Goal: Navigation & Orientation: Understand site structure

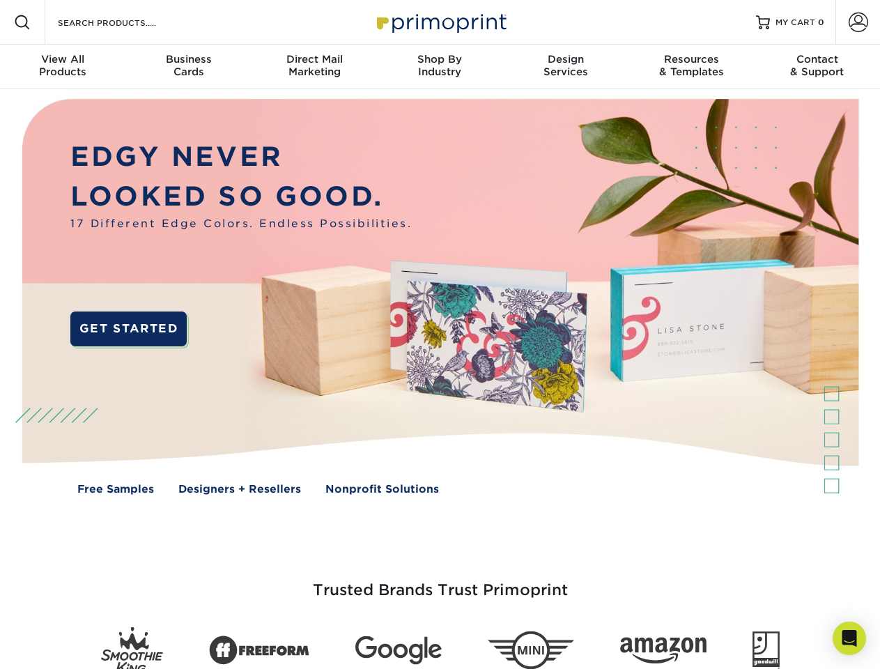
click at [439, 334] on img at bounding box center [439, 306] width 871 height 435
click at [22, 22] on span at bounding box center [22, 22] width 17 height 17
click at [857, 22] on span at bounding box center [857, 22] width 19 height 19
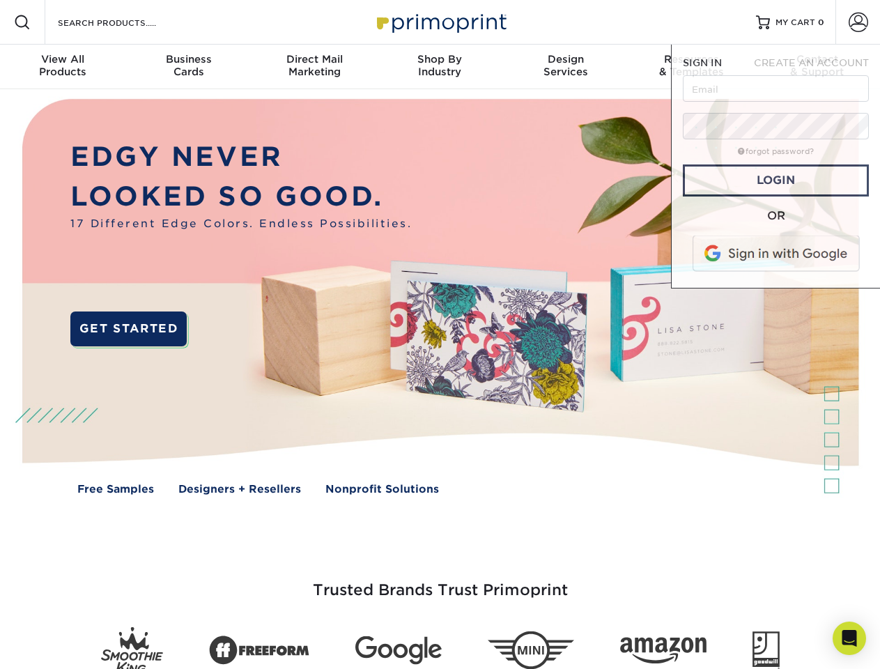
click at [63, 67] on div "View All Products" at bounding box center [62, 65] width 125 height 25
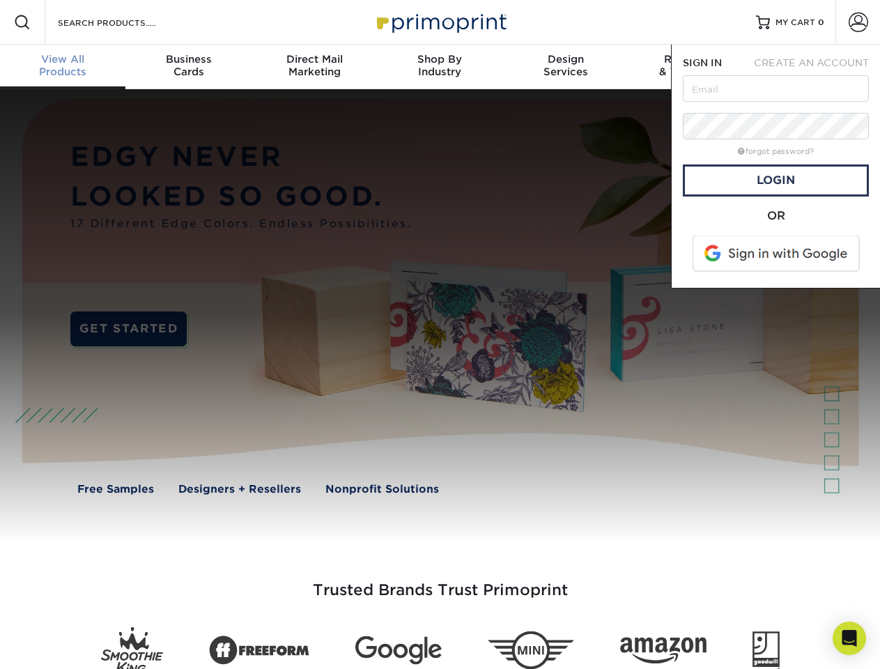
click at [188, 67] on div "Business Cards" at bounding box center [187, 65] width 125 height 25
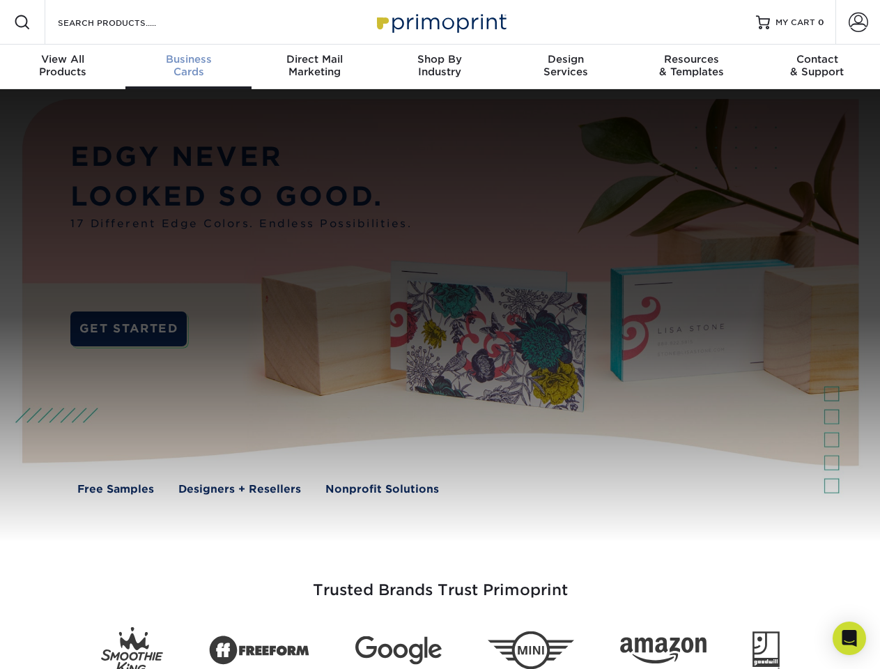
click at [314, 67] on div "Direct Mail Marketing" at bounding box center [313, 65] width 125 height 25
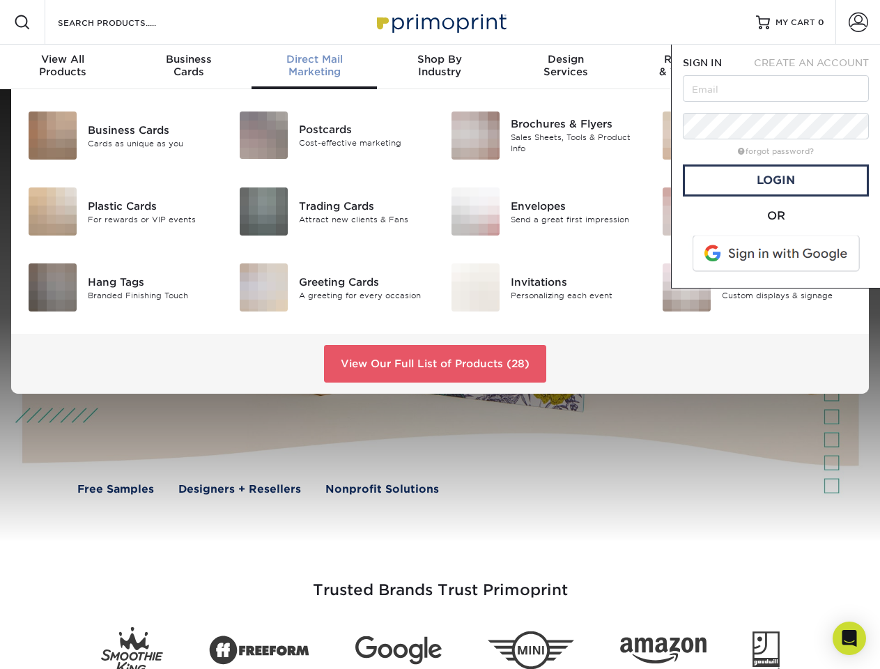
click at [439, 67] on div "Shop By Industry" at bounding box center [439, 65] width 125 height 25
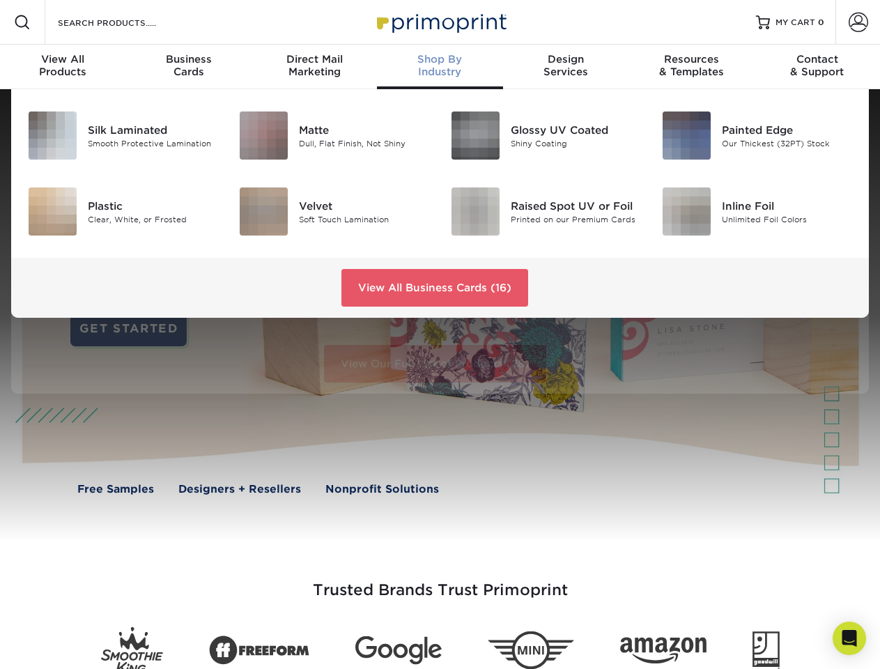
click at [565, 67] on div "Design Services" at bounding box center [565, 65] width 125 height 25
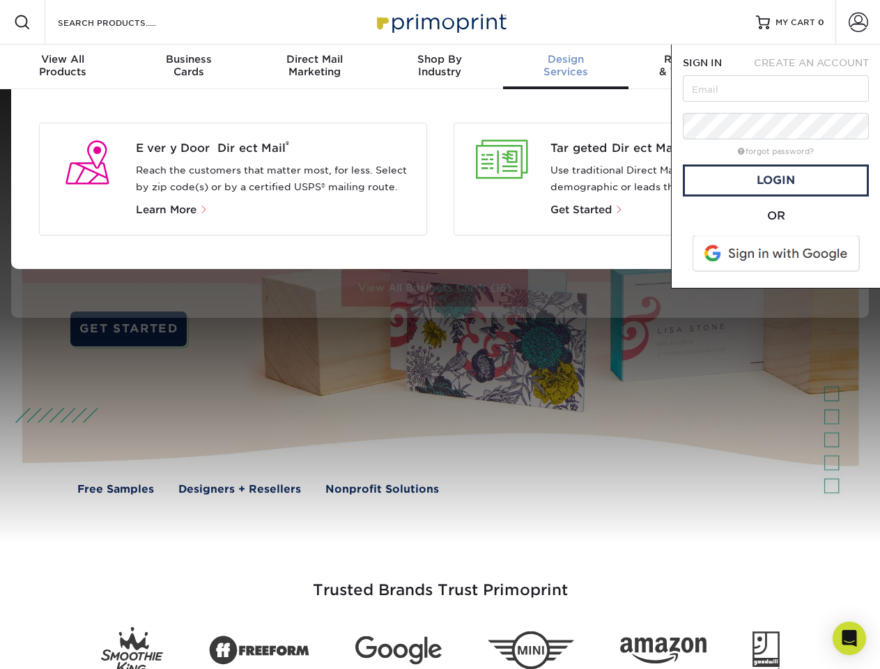
click at [691, 67] on span "SIGN IN" at bounding box center [701, 62] width 39 height 11
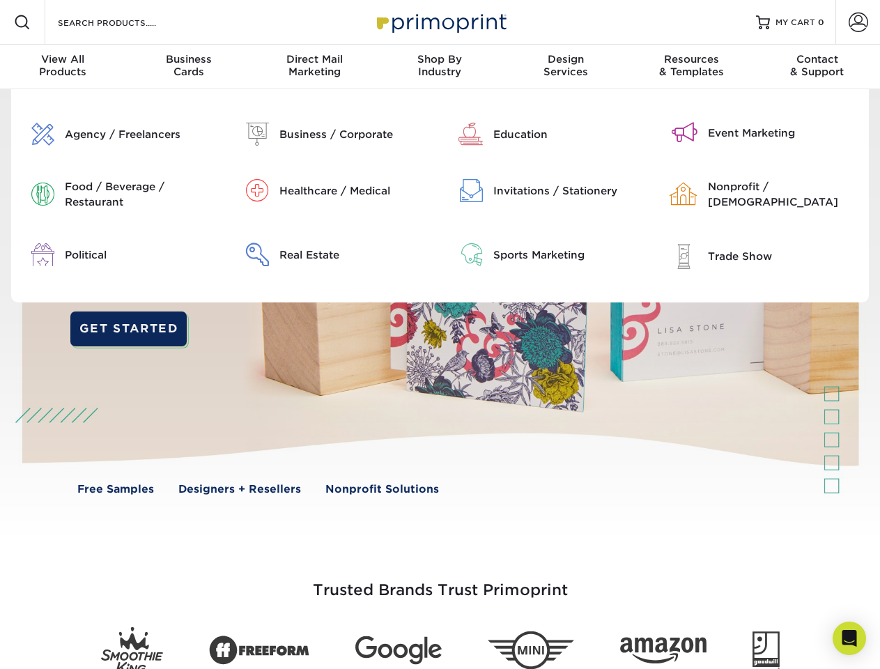
click at [817, 67] on div "Contact & Support" at bounding box center [816, 65] width 125 height 25
